Goal: Check status: Check status

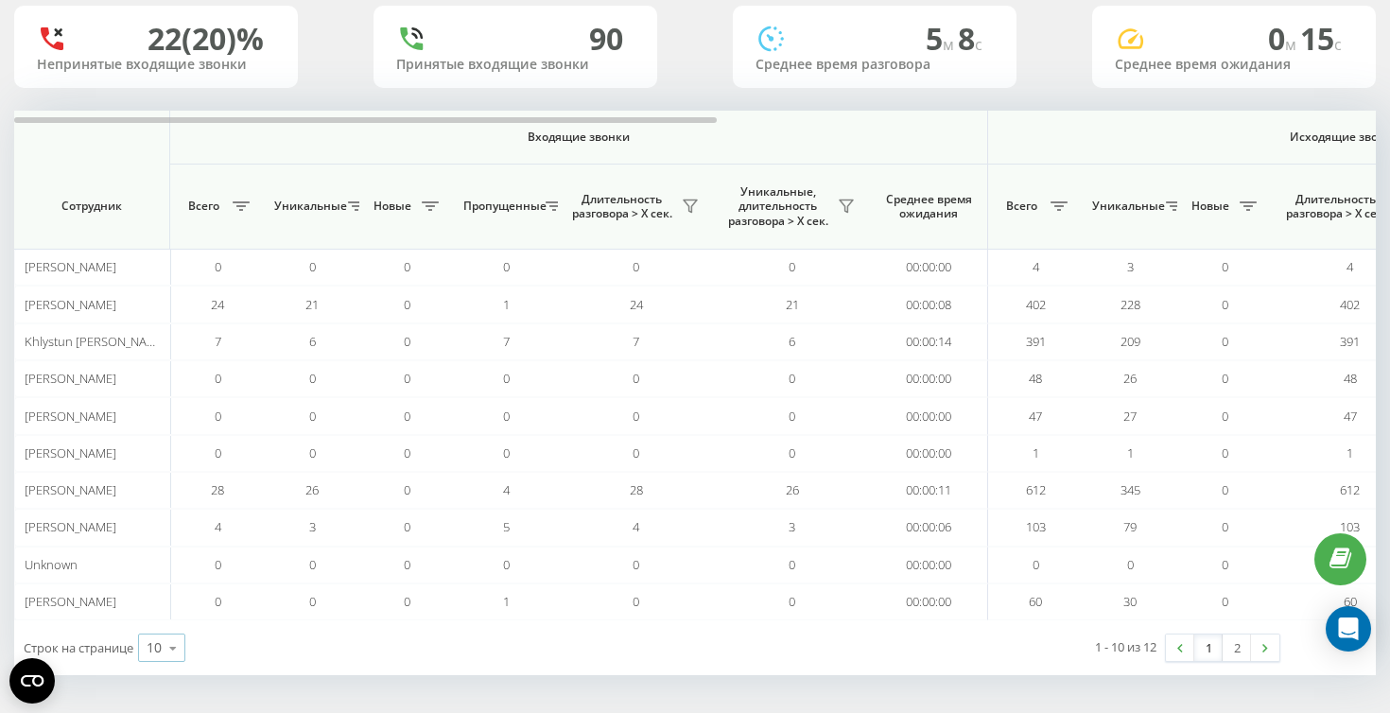
click at [180, 646] on icon at bounding box center [173, 648] width 28 height 37
click at [168, 567] on div "25" at bounding box center [161, 565] width 45 height 27
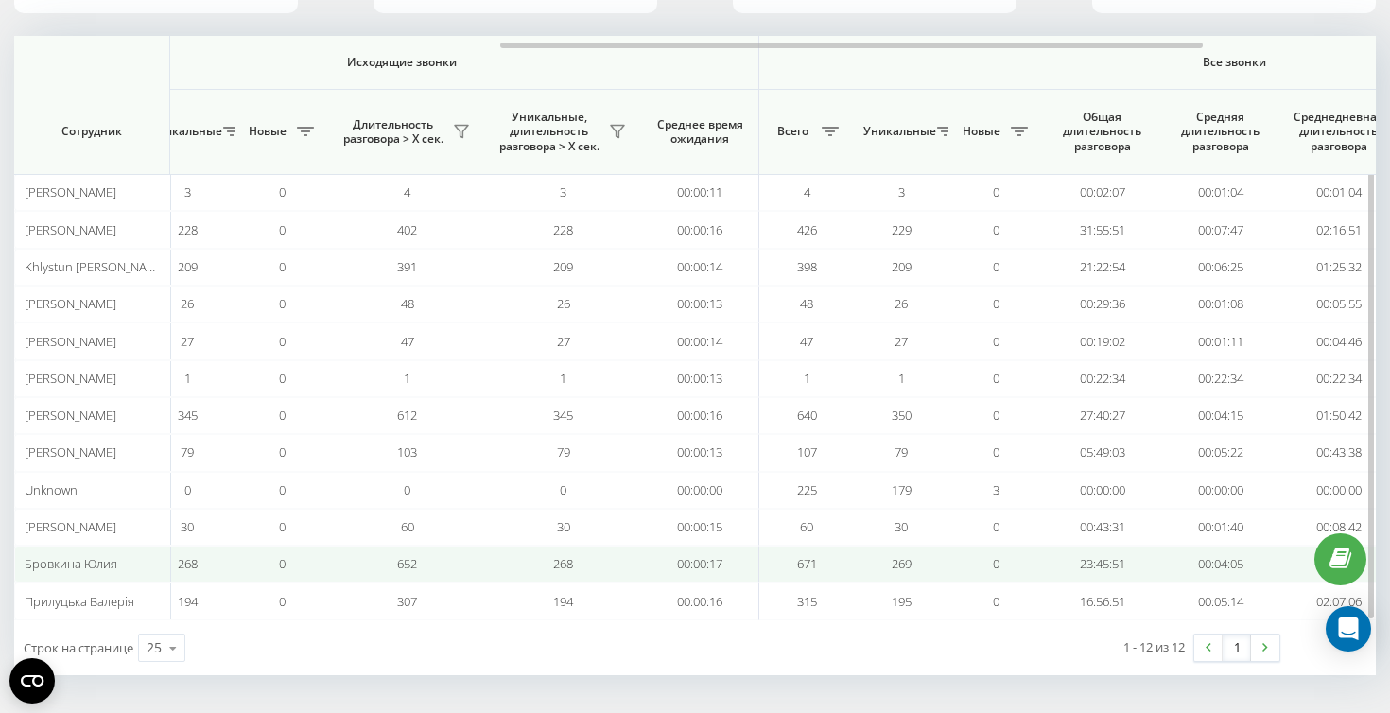
scroll to position [0, 1277]
